Goal: Check status: Check status

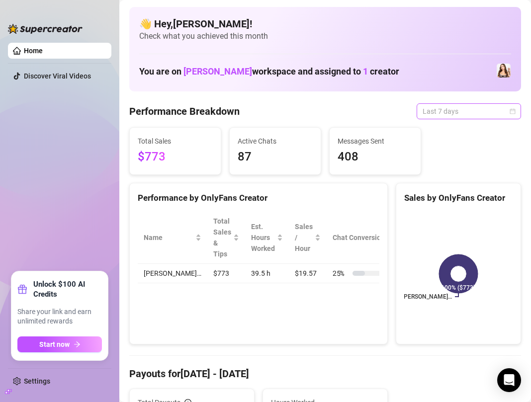
click at [494, 115] on span "Last 7 days" at bounding box center [468, 111] width 92 height 15
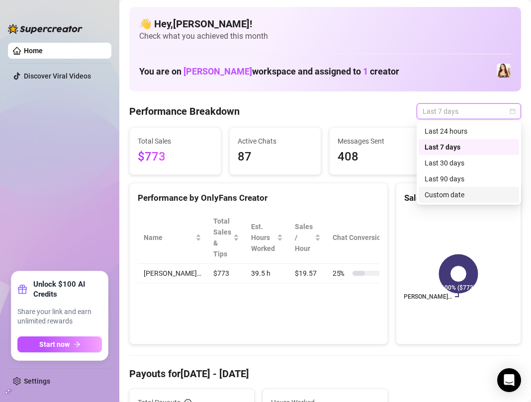
click at [462, 198] on div "Custom date" at bounding box center [468, 194] width 88 height 11
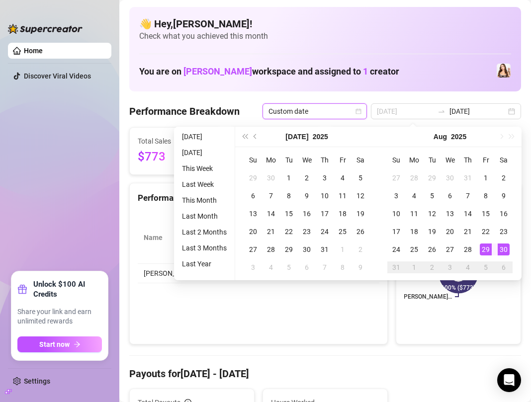
type input "[DATE]"
click at [506, 252] on div "30" at bounding box center [503, 250] width 12 height 12
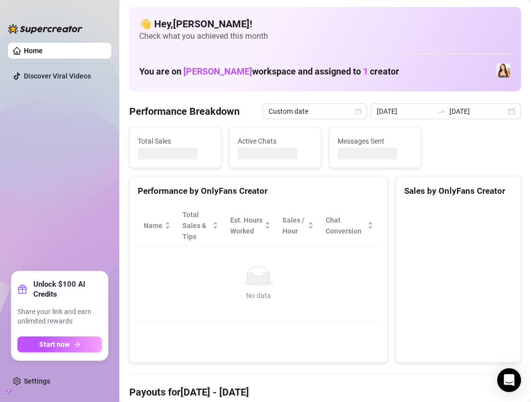
type input "[DATE]"
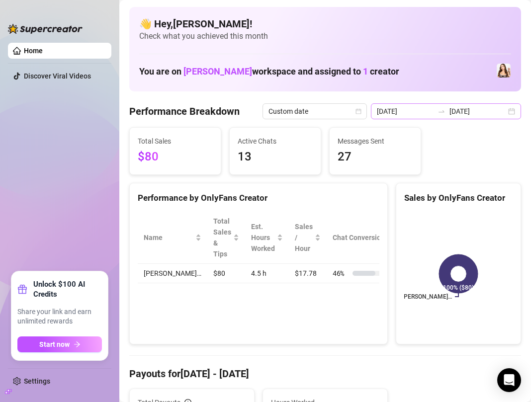
click at [511, 111] on div "[DATE] [DATE]" at bounding box center [446, 111] width 150 height 16
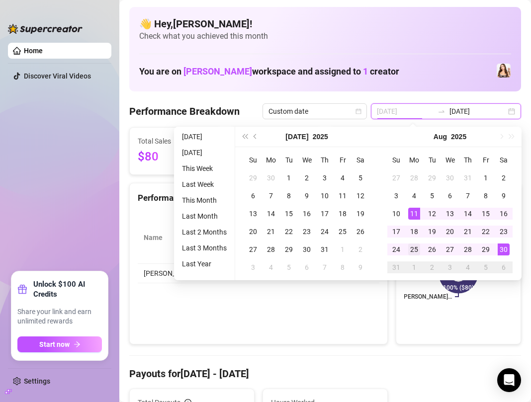
type input "[DATE]"
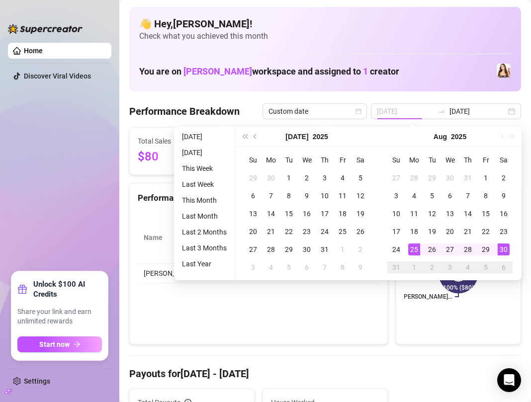
click at [410, 251] on div "25" at bounding box center [414, 250] width 12 height 12
type input "[DATE]"
click at [502, 251] on div "30" at bounding box center [503, 250] width 12 height 12
type input "[DATE]"
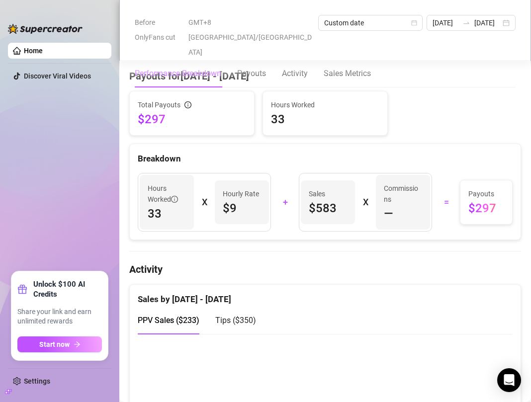
scroll to position [299, 0]
